Goal: Use online tool/utility: Utilize a website feature to perform a specific function

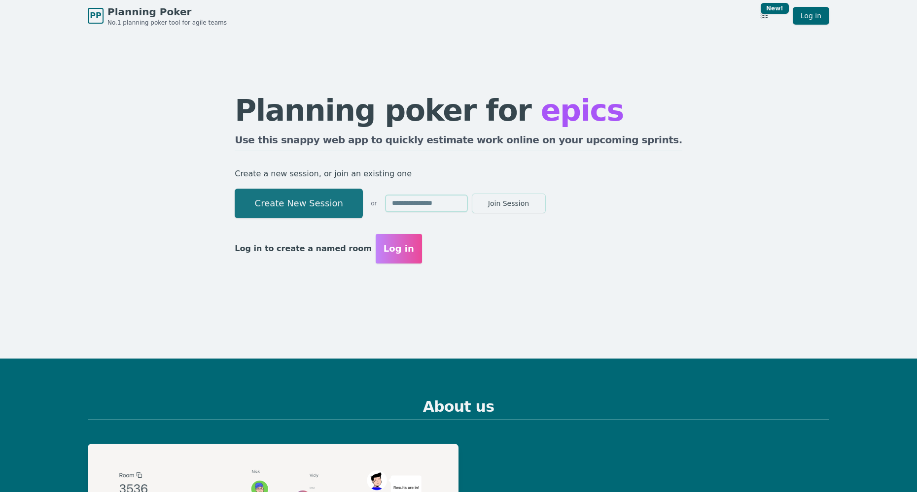
click at [312, 197] on button "Create New Session" at bounding box center [299, 204] width 128 height 30
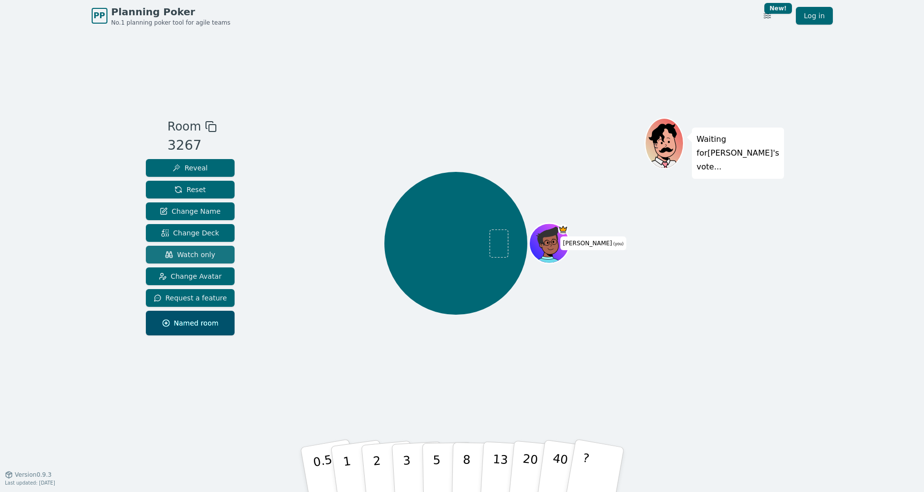
click at [207, 257] on span "Watch only" at bounding box center [190, 255] width 50 height 10
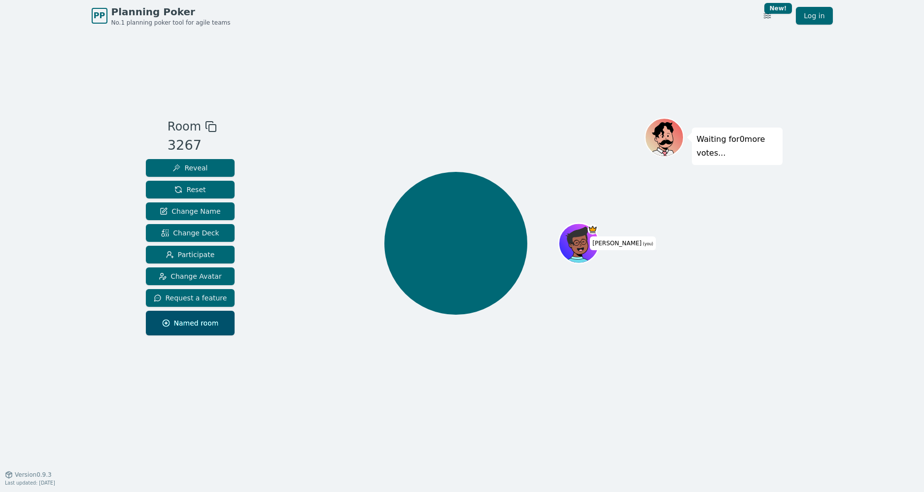
click at [206, 125] on icon at bounding box center [211, 127] width 12 height 12
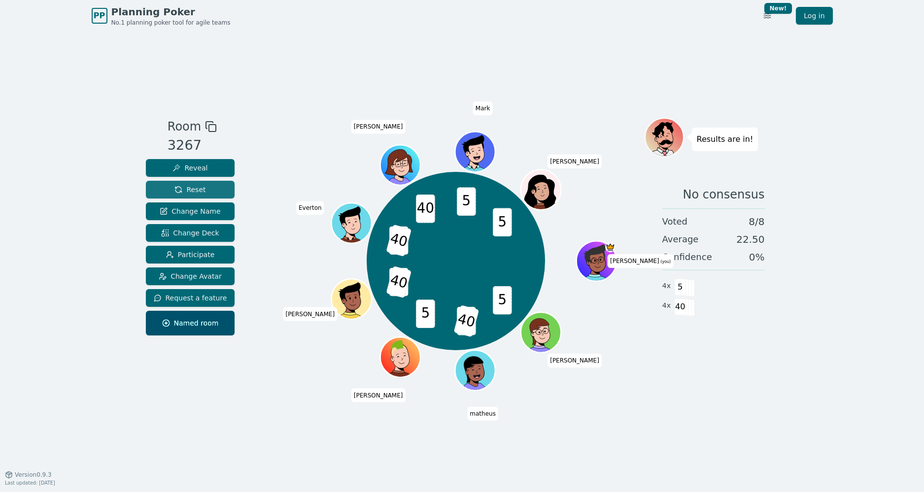
click at [205, 188] on button "Reset" at bounding box center [190, 190] width 89 height 18
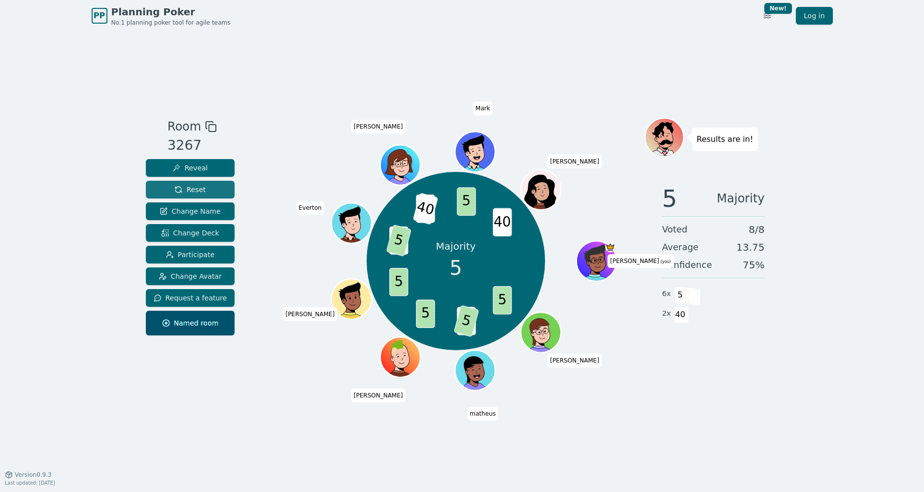
click at [188, 192] on span "Reset" at bounding box center [189, 190] width 31 height 10
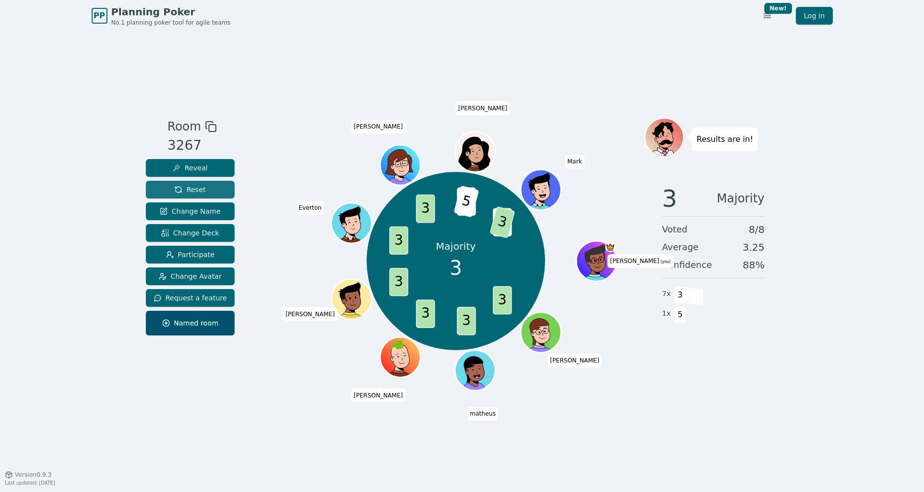
click at [196, 189] on span "Reset" at bounding box center [189, 190] width 31 height 10
click at [205, 193] on button "Reset" at bounding box center [190, 190] width 89 height 18
click at [208, 194] on button "Reset" at bounding box center [190, 190] width 89 height 18
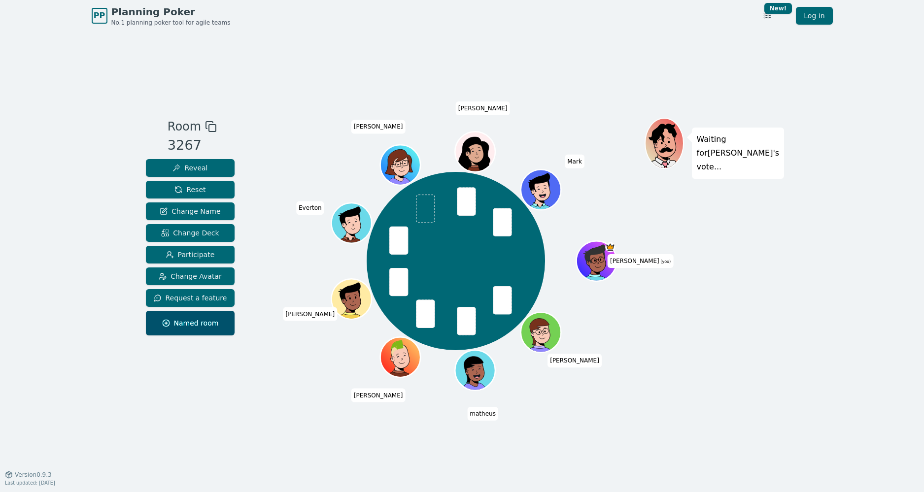
click at [560, 113] on div "Room 3267 Reveal Reset Change Name Change Deck Participate Change Avatar Reques…" at bounding box center [462, 253] width 641 height 443
click at [193, 168] on span "Reveal" at bounding box center [190, 168] width 35 height 10
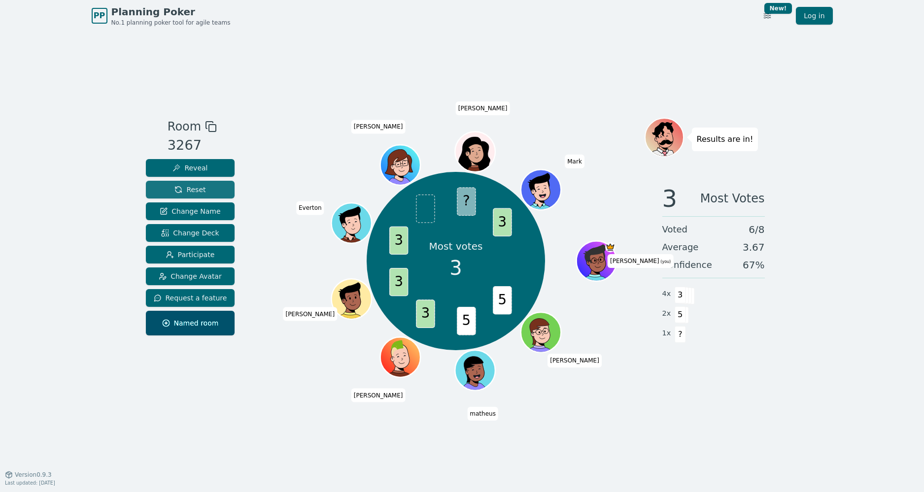
click at [190, 196] on button "Reset" at bounding box center [190, 190] width 89 height 18
